Goal: Navigation & Orientation: Understand site structure

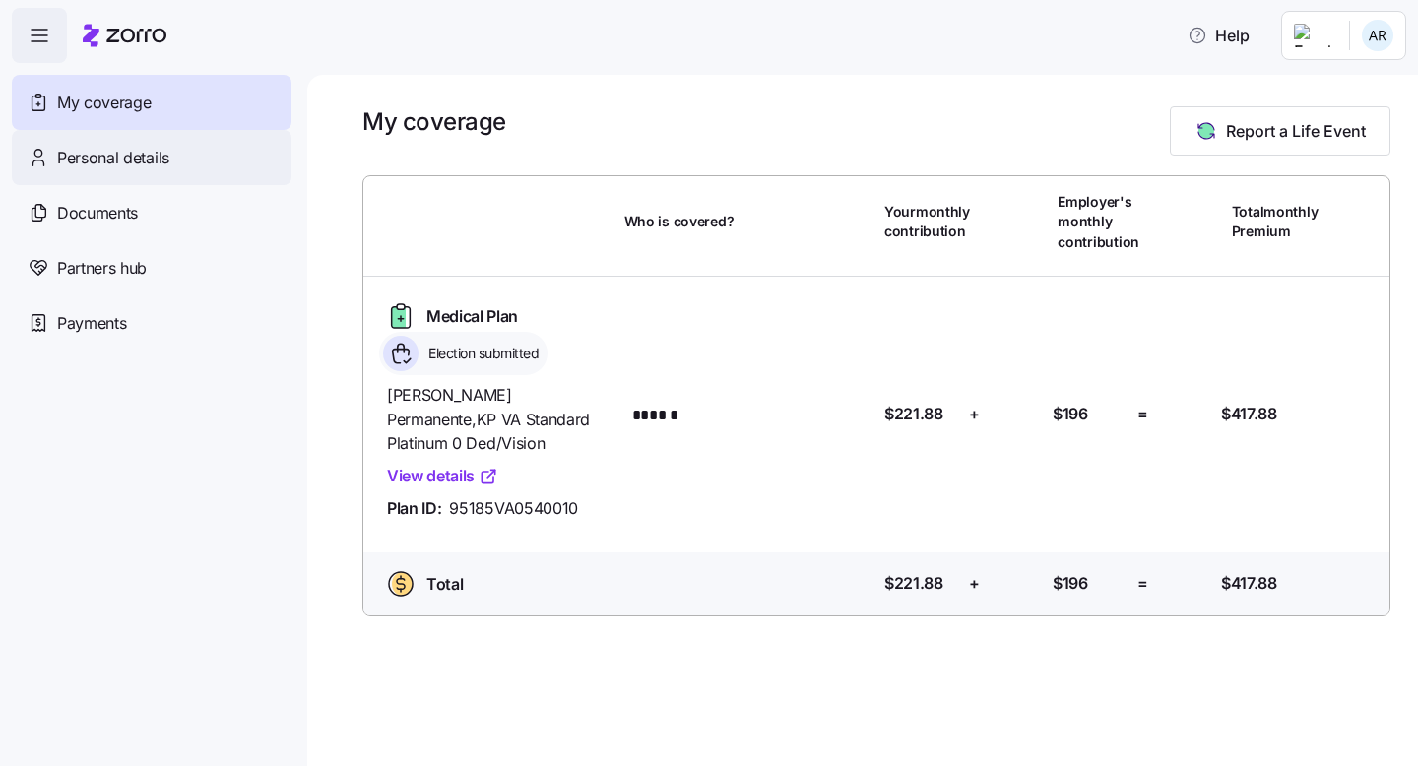
click at [233, 163] on div "Personal details" at bounding box center [152, 157] width 280 height 55
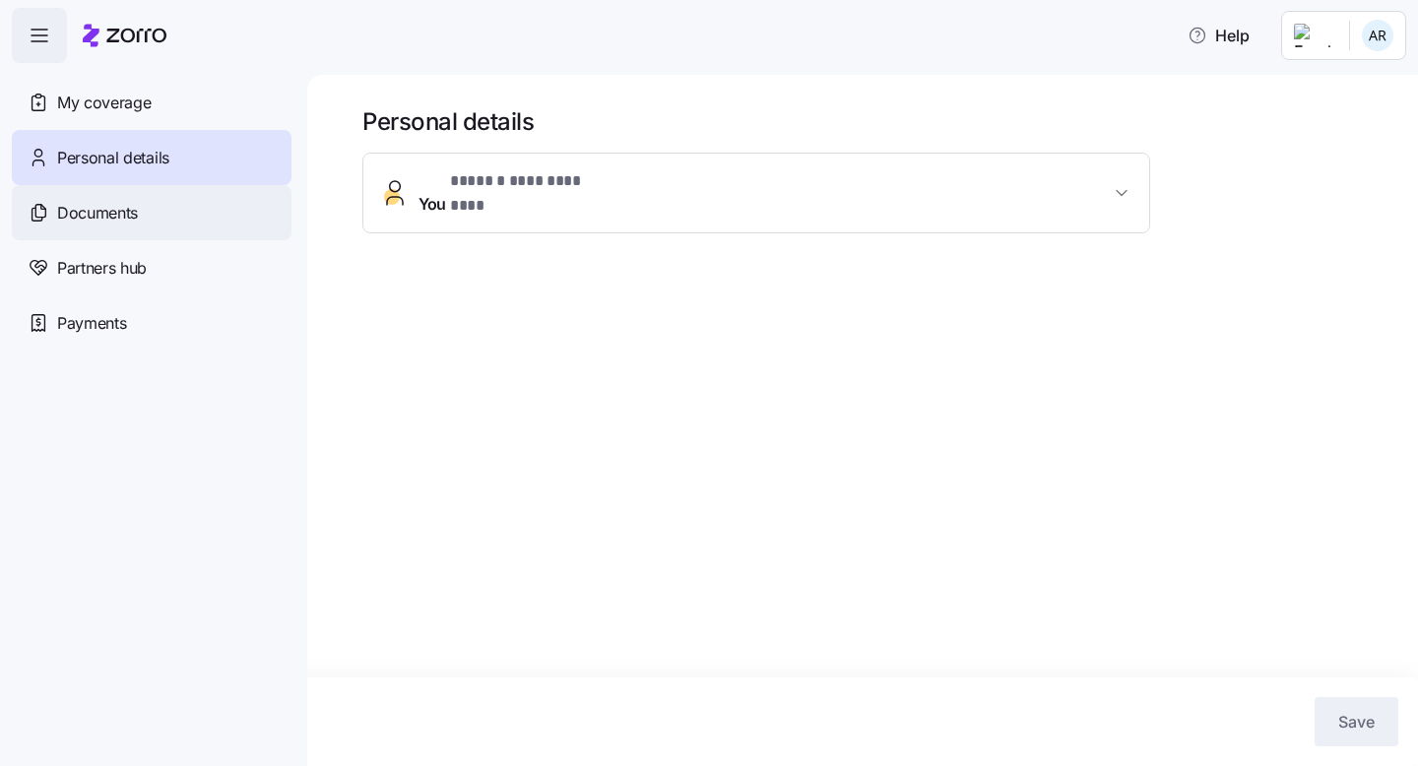
click at [208, 201] on div "Documents" at bounding box center [152, 212] width 280 height 55
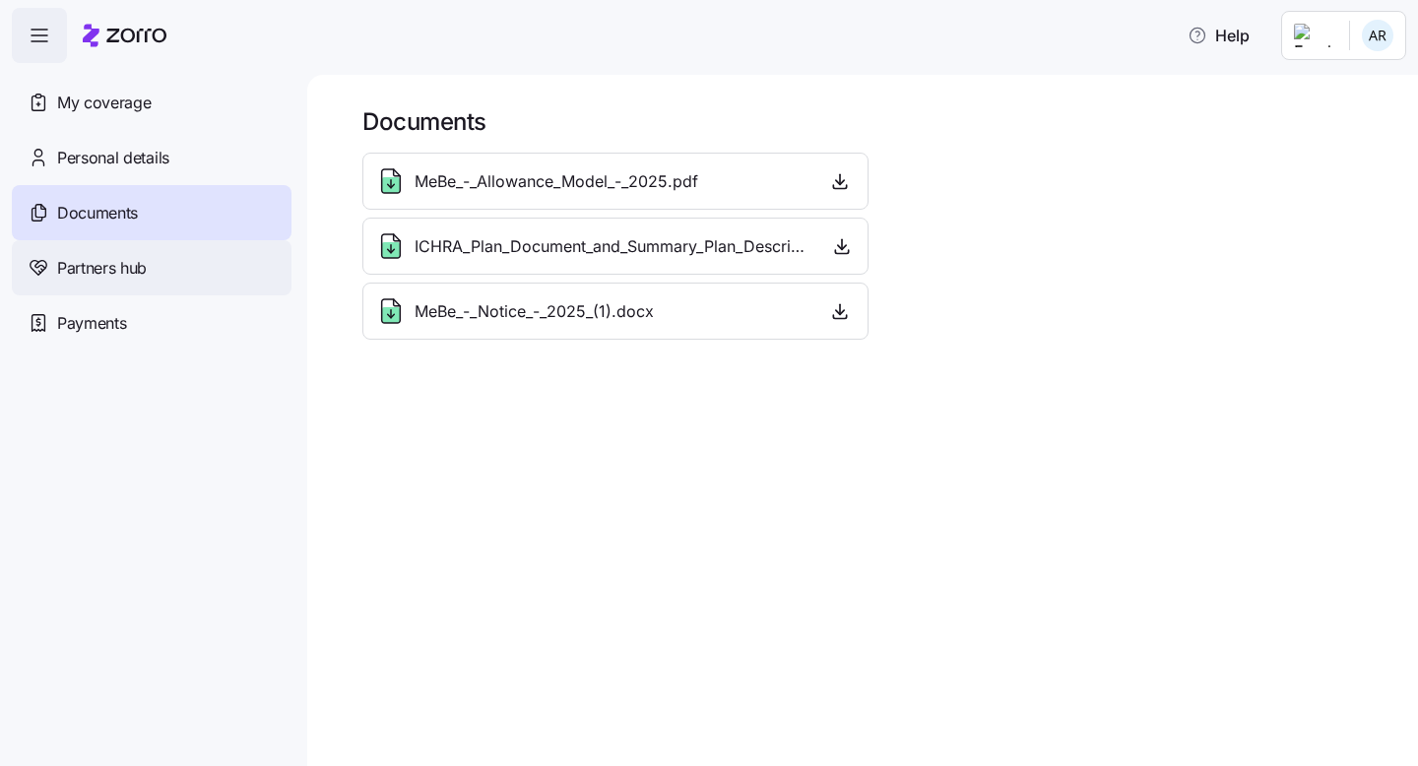
click at [201, 256] on div "Partners hub" at bounding box center [152, 267] width 280 height 55
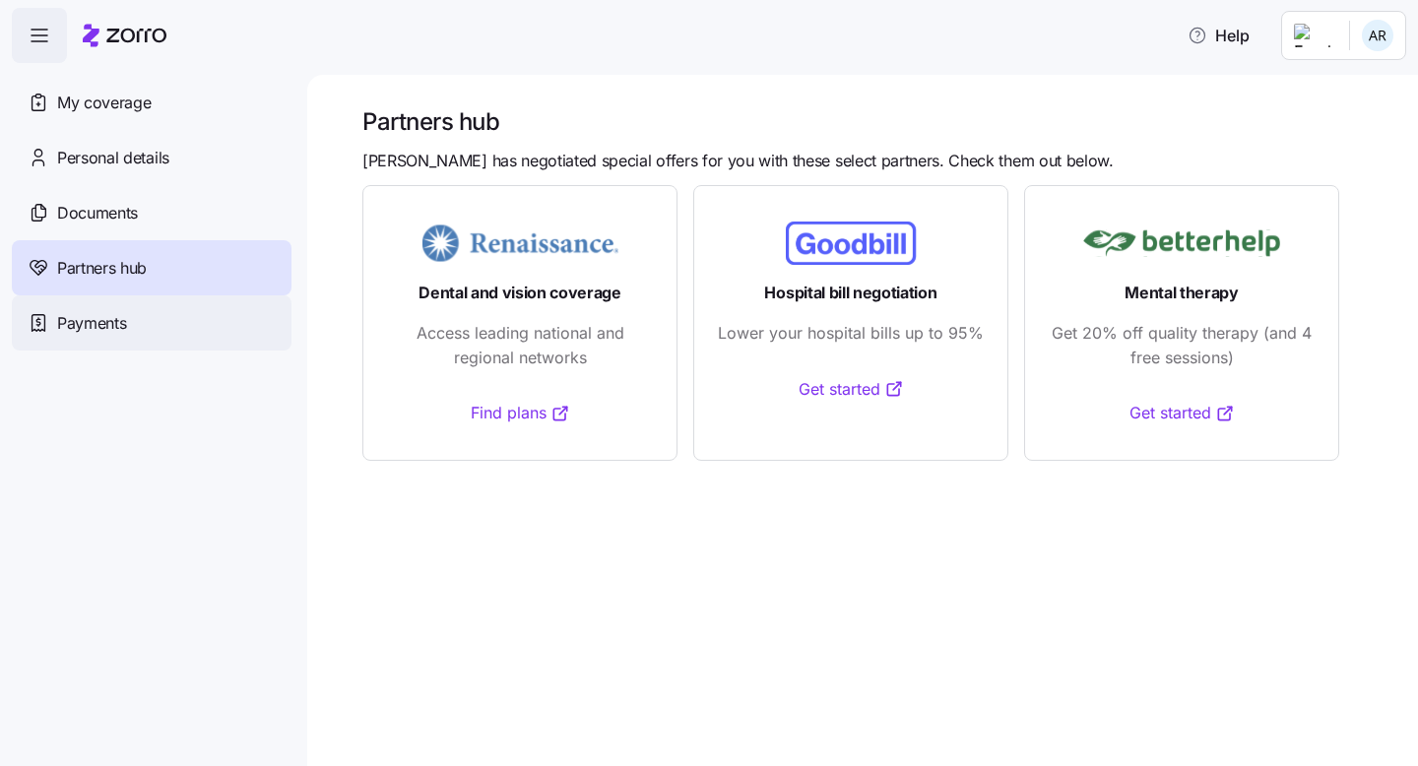
click at [208, 323] on div "Payments" at bounding box center [152, 322] width 280 height 55
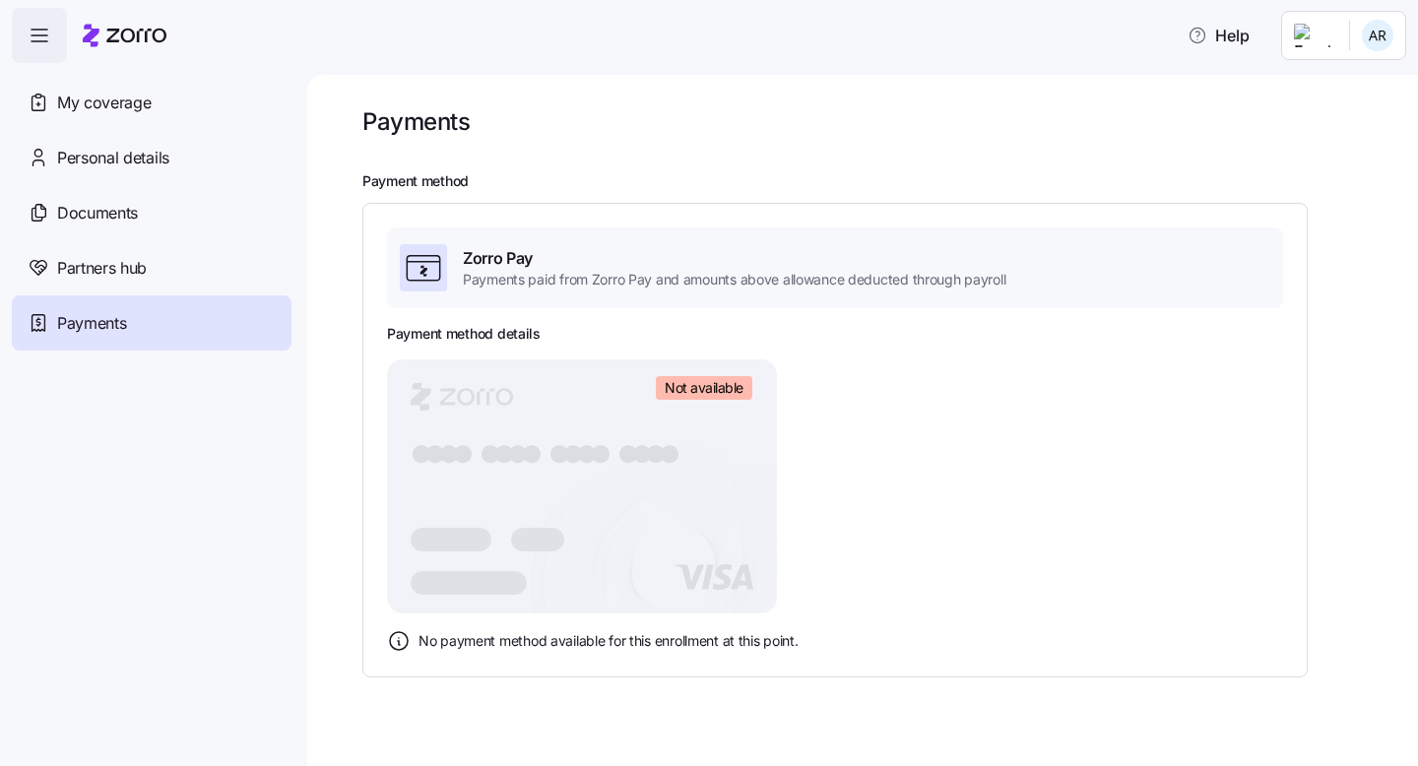
click at [544, 450] on rect at bounding box center [582, 486] width 390 height 254
click at [192, 125] on div "My coverage" at bounding box center [152, 102] width 280 height 55
